Goal: Transaction & Acquisition: Download file/media

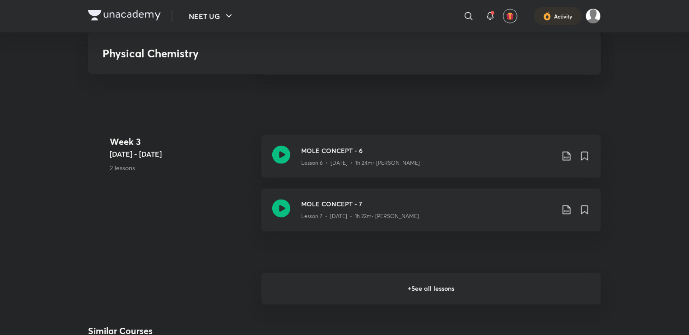
scroll to position [691, 0]
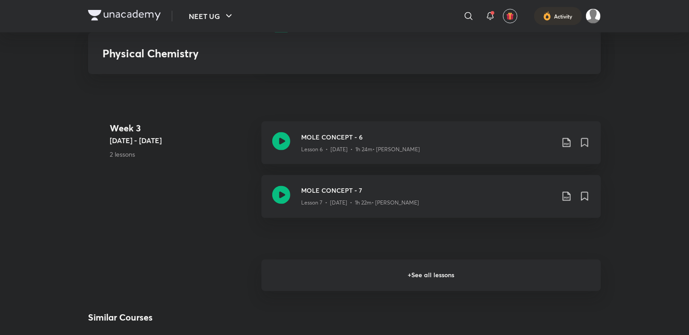
click at [505, 274] on h6 "+ See all lessons" at bounding box center [431, 276] width 340 height 32
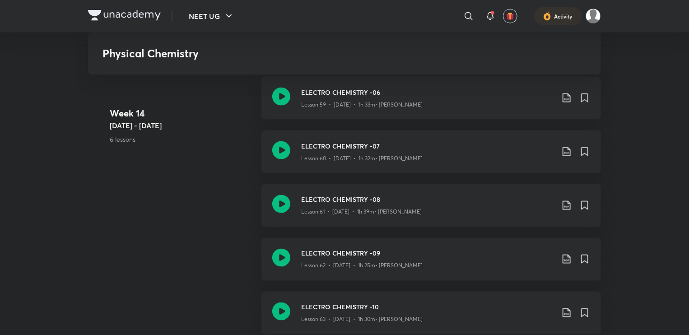
scroll to position [4136, 0]
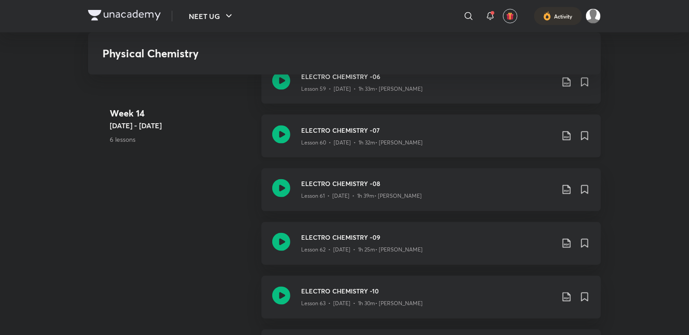
click at [569, 135] on icon at bounding box center [566, 136] width 11 height 11
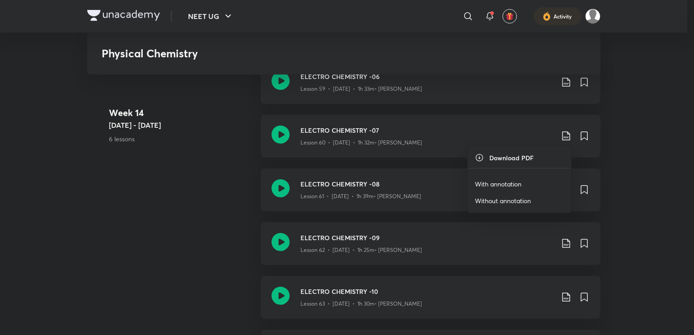
click at [509, 182] on p "With annotation" at bounding box center [498, 183] width 47 height 9
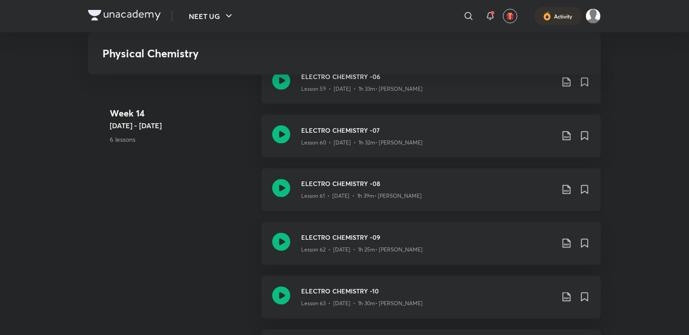
click at [565, 187] on icon at bounding box center [566, 189] width 11 height 11
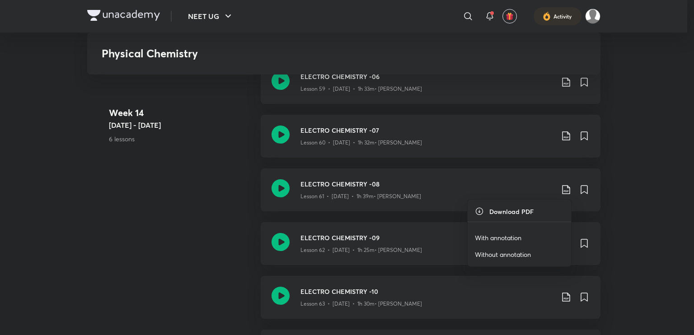
click at [505, 238] on p "With annotation" at bounding box center [498, 237] width 47 height 9
